Goal: Transaction & Acquisition: Purchase product/service

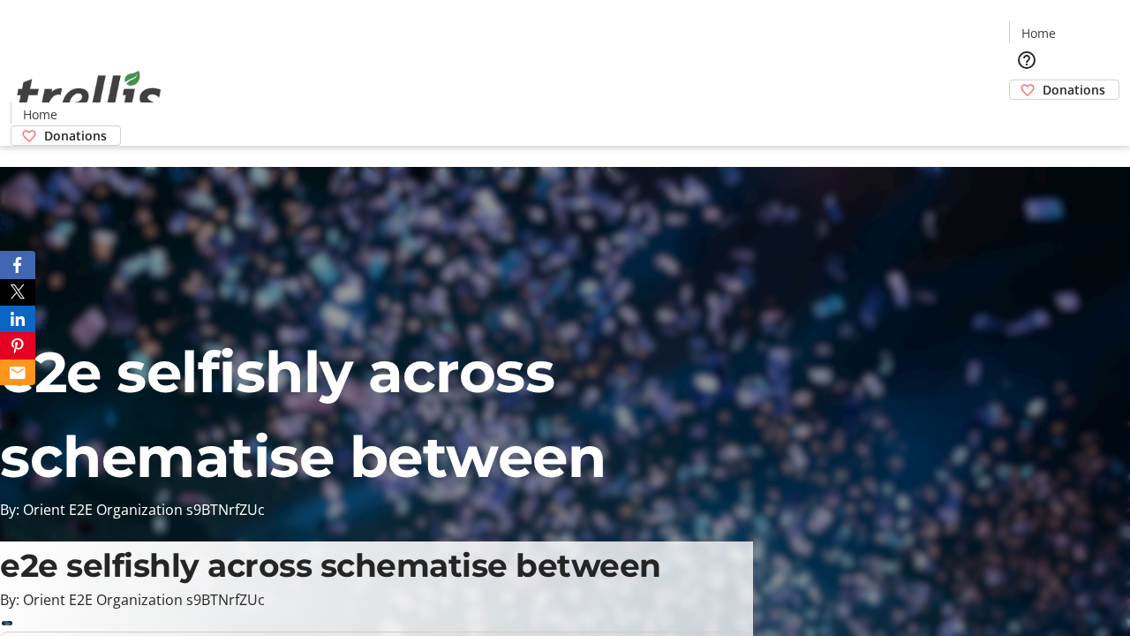
click at [1042, 80] on span "Donations" at bounding box center [1073, 89] width 63 height 19
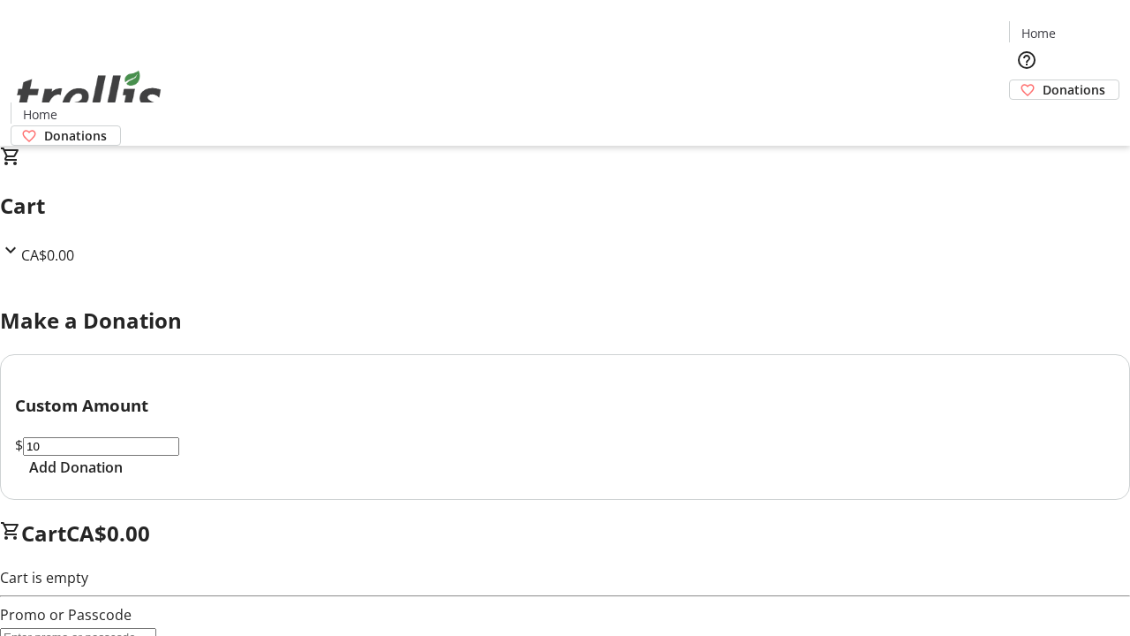
click at [123, 478] on span "Add Donation" at bounding box center [76, 466] width 94 height 21
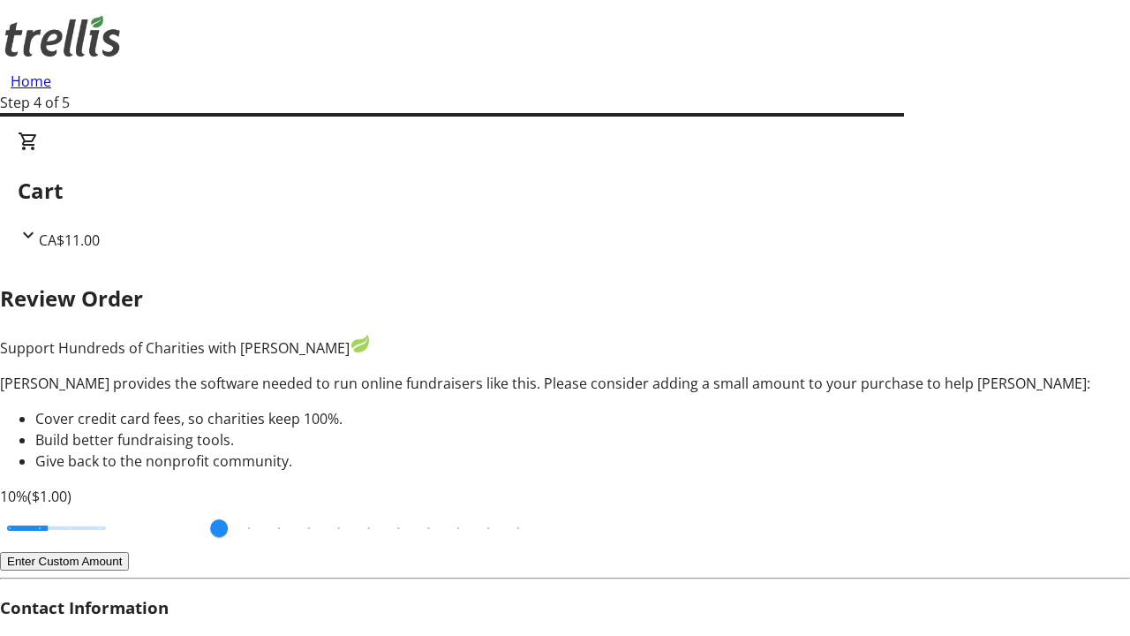
type input "3"
click at [119, 508] on input "Cover fees percentage" at bounding box center [57, 527] width 136 height 39
